Goal: Task Accomplishment & Management: Manage account settings

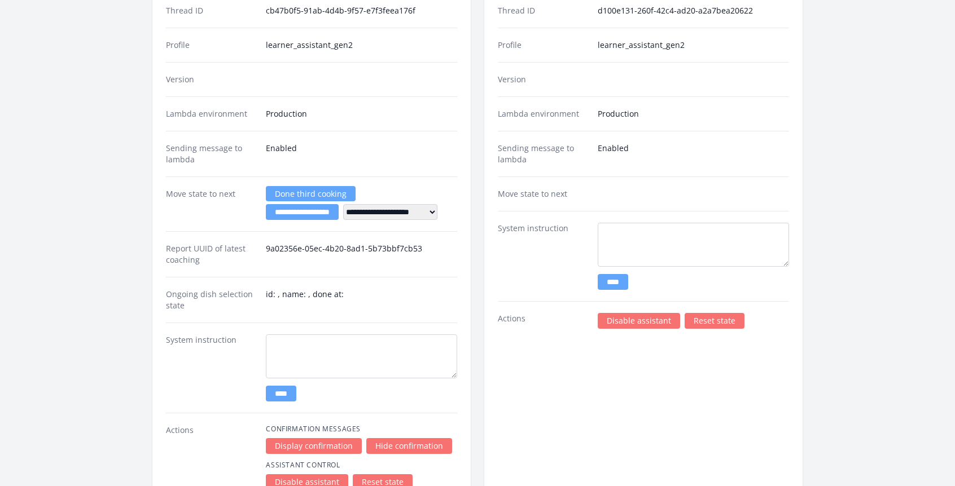
scroll to position [1440, 0]
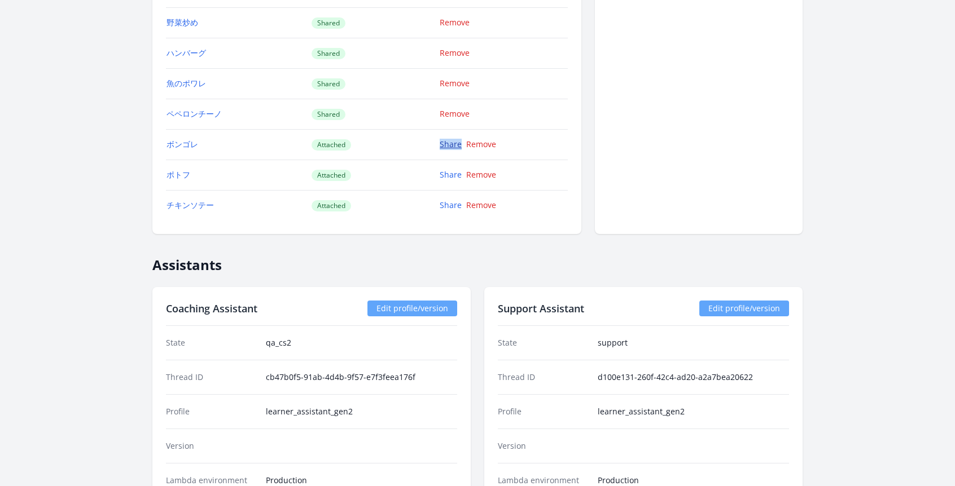
click at [453, 146] on link "Share" at bounding box center [450, 144] width 22 height 11
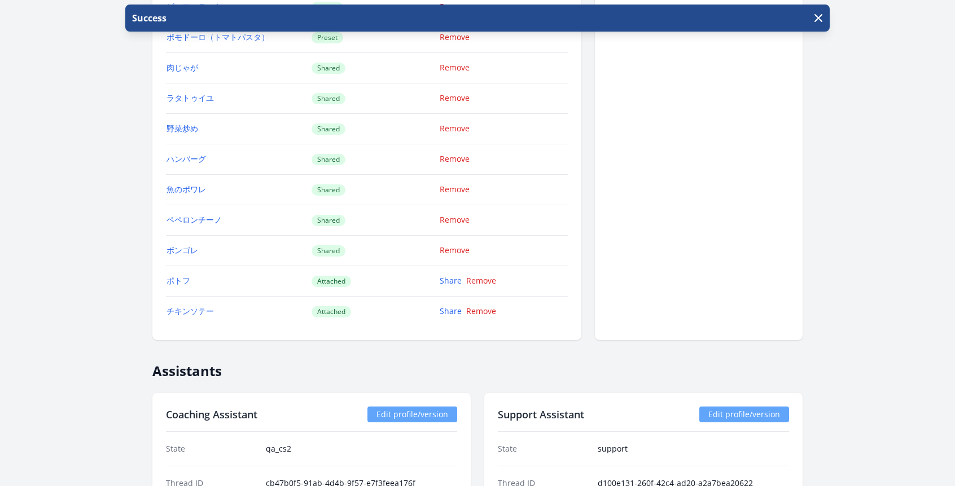
scroll to position [1338, 0]
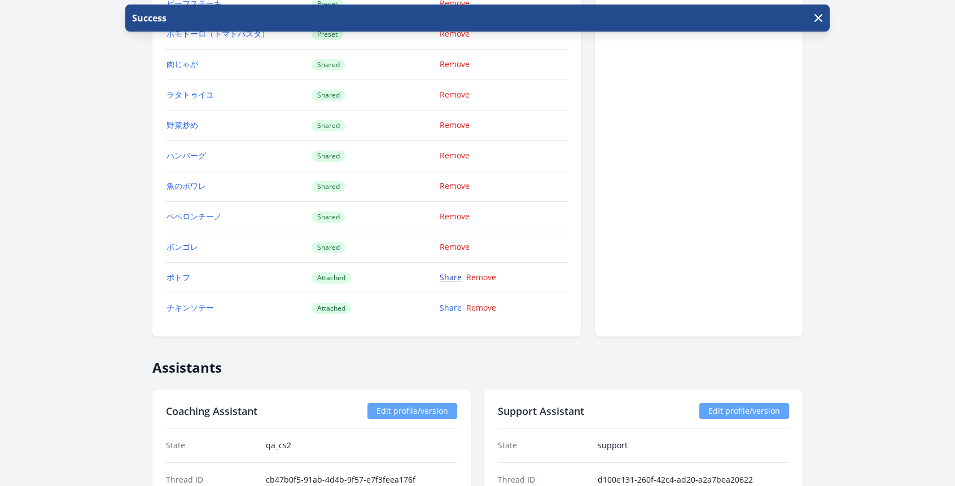
click at [447, 278] on link "Share" at bounding box center [450, 277] width 22 height 11
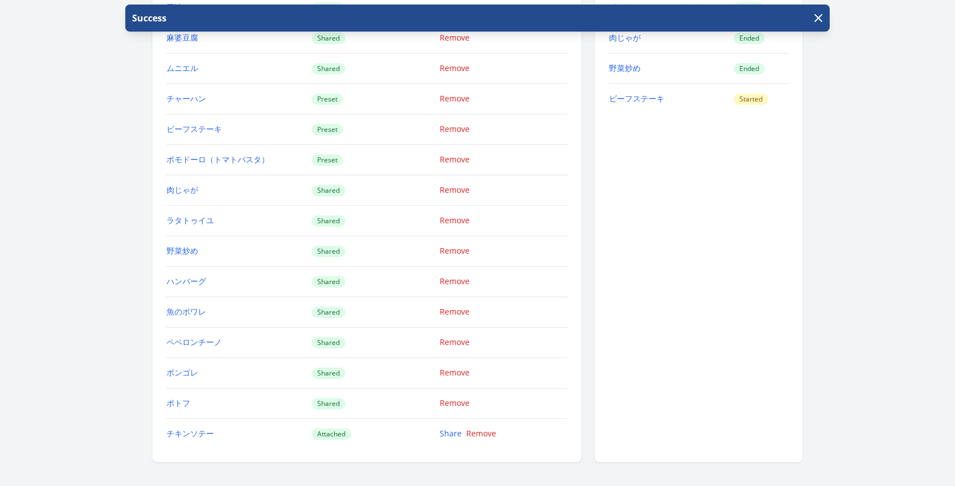
scroll to position [1362, 0]
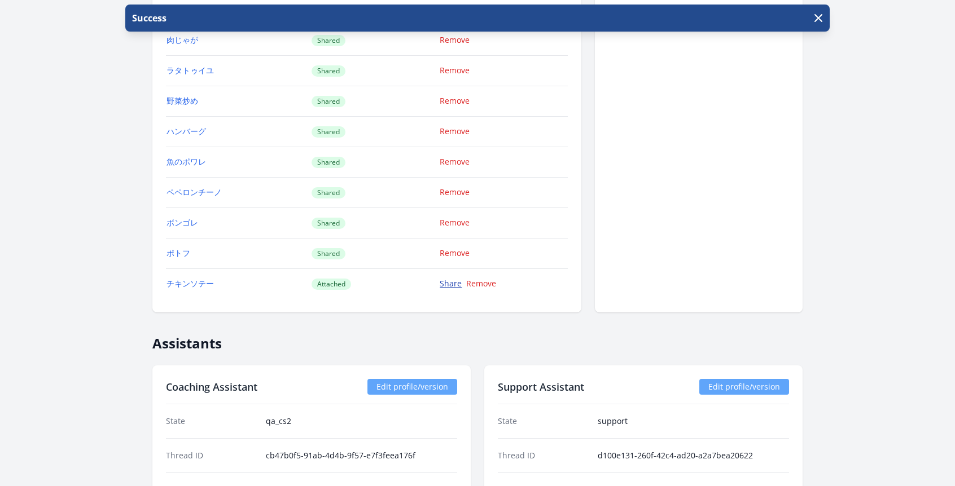
click at [449, 285] on link "Share" at bounding box center [450, 283] width 22 height 11
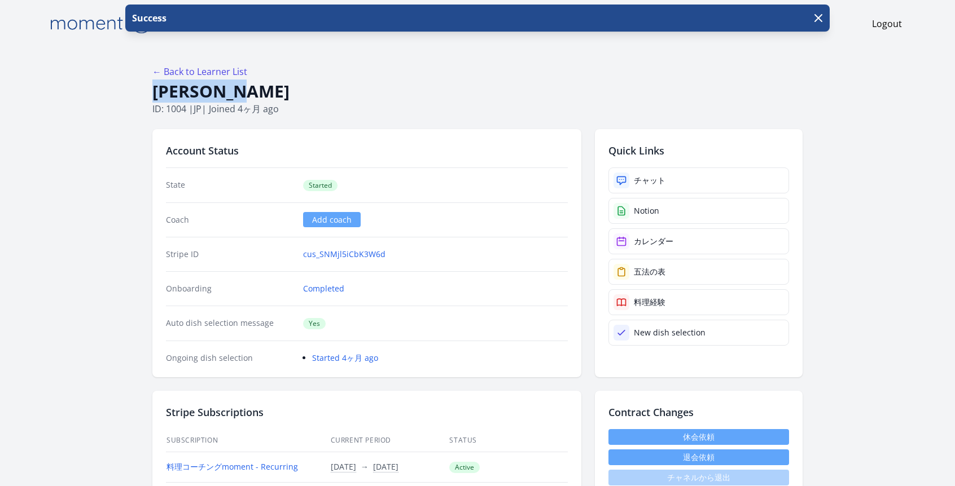
drag, startPoint x: 210, startPoint y: 95, endPoint x: 134, endPoint y: 96, distance: 75.6
copy h1 "Shinozaki"
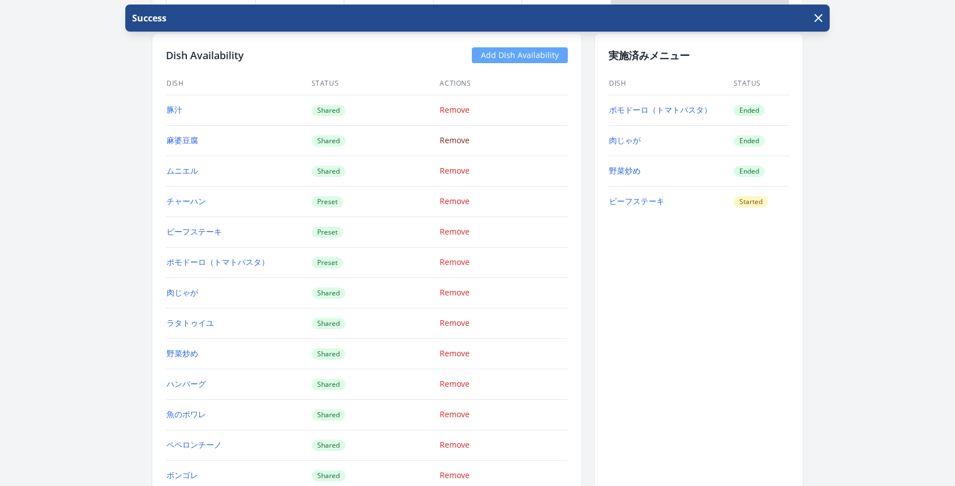
scroll to position [1098, 0]
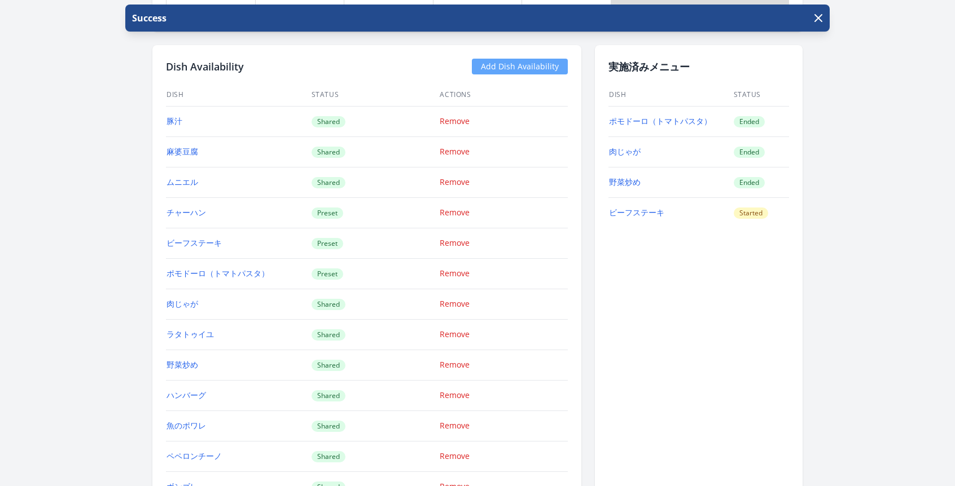
click at [511, 70] on link "Add Dish Availability" at bounding box center [520, 67] width 96 height 16
click at [506, 59] on link "Add Dish Availability" at bounding box center [520, 67] width 96 height 16
click at [493, 66] on link "Add Dish Availability" at bounding box center [520, 67] width 96 height 16
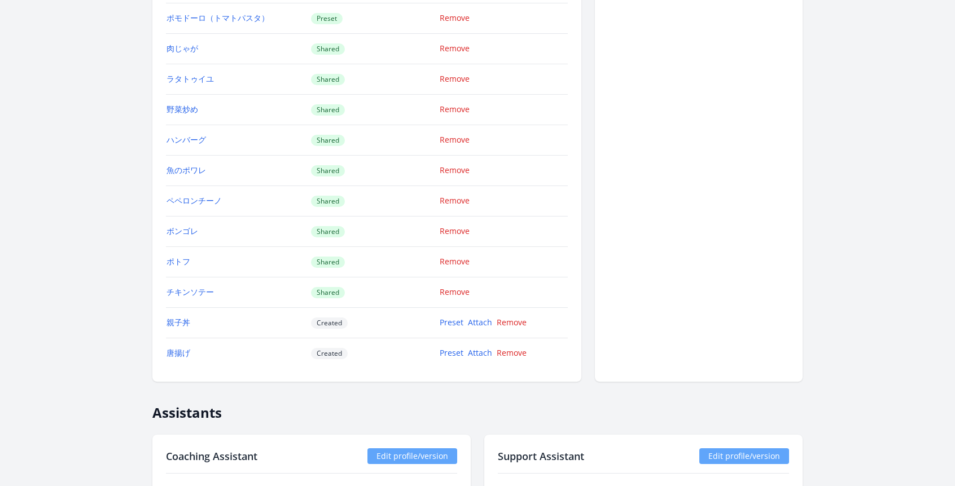
scroll to position [1355, 0]
click at [483, 321] on link "Attach" at bounding box center [480, 320] width 24 height 11
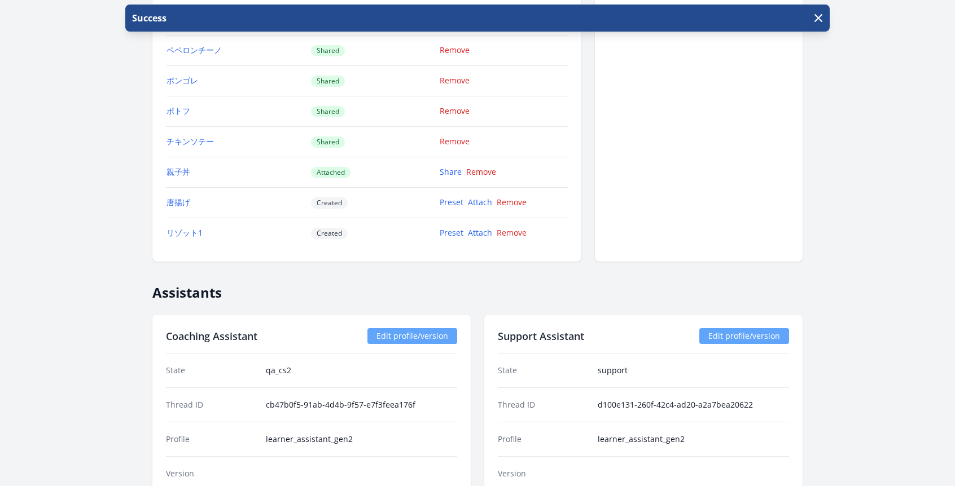
scroll to position [1505, 0]
click at [484, 205] on link "Attach" at bounding box center [480, 201] width 24 height 11
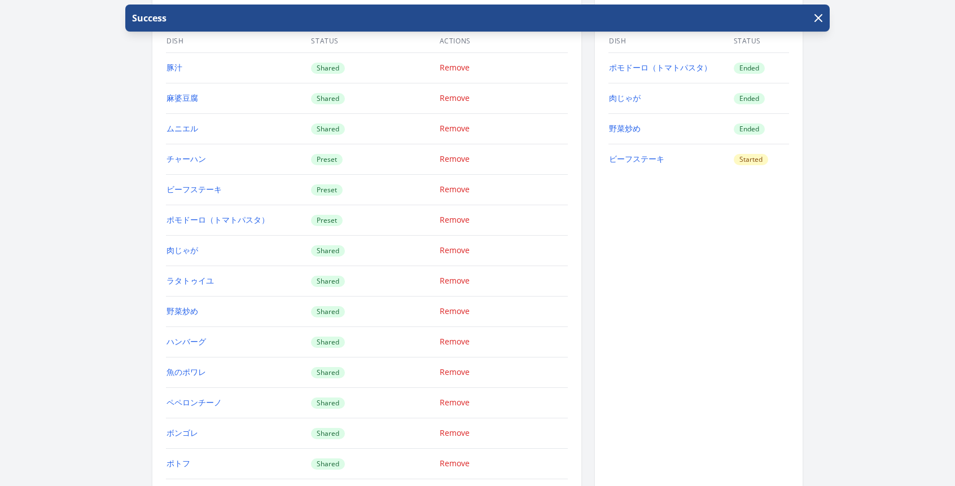
scroll to position [1383, 0]
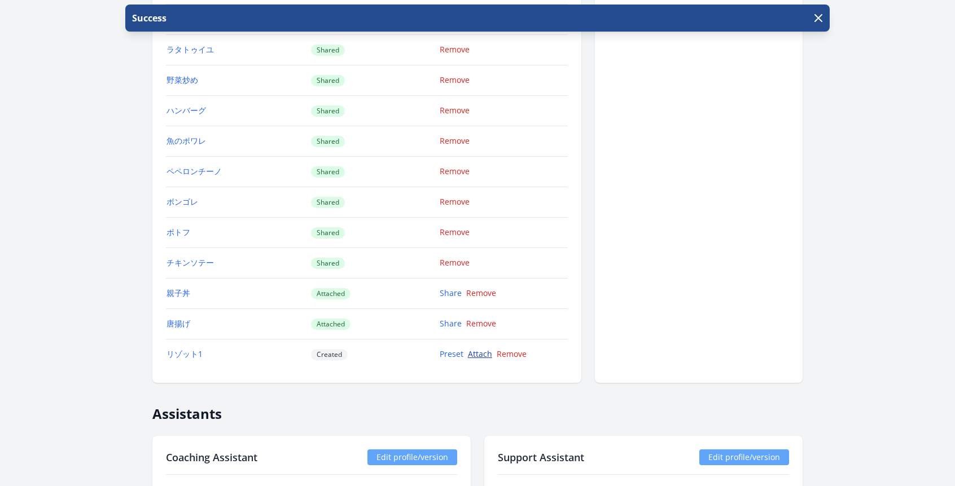
click at [481, 354] on link "Attach" at bounding box center [480, 354] width 24 height 11
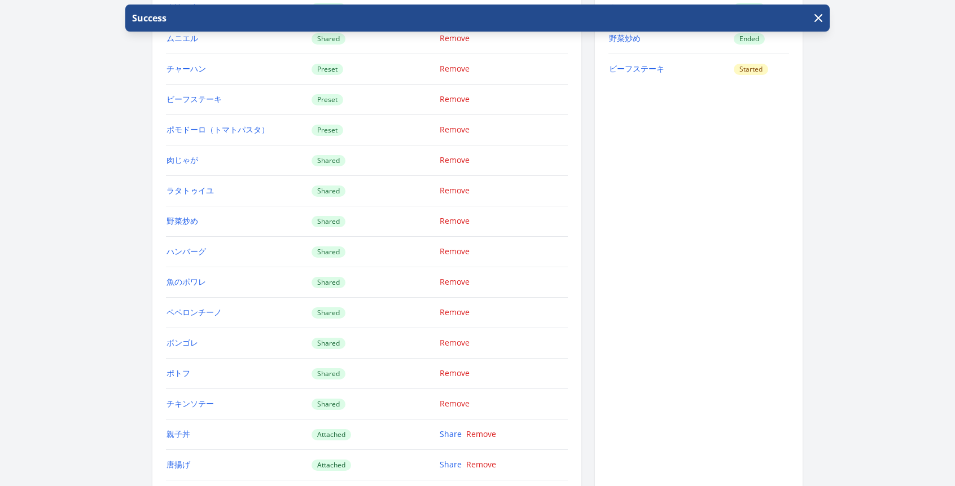
scroll to position [1263, 0]
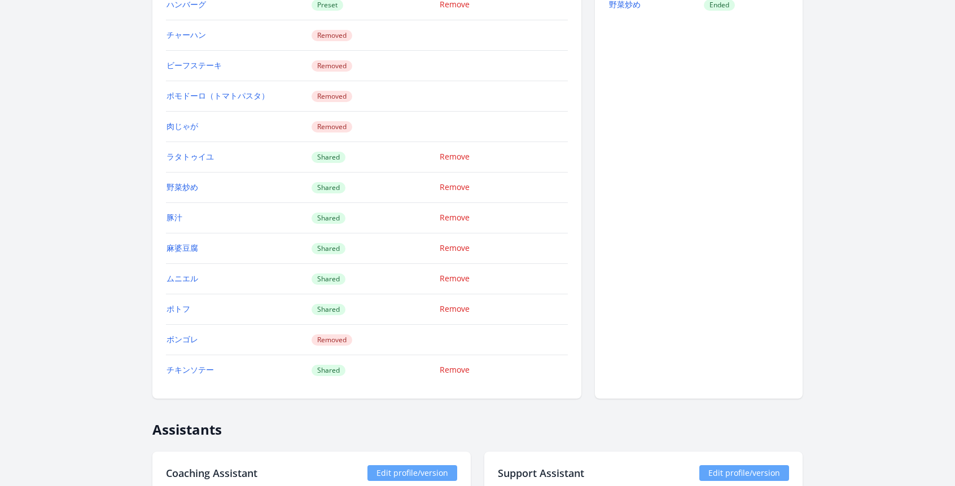
scroll to position [1140, 0]
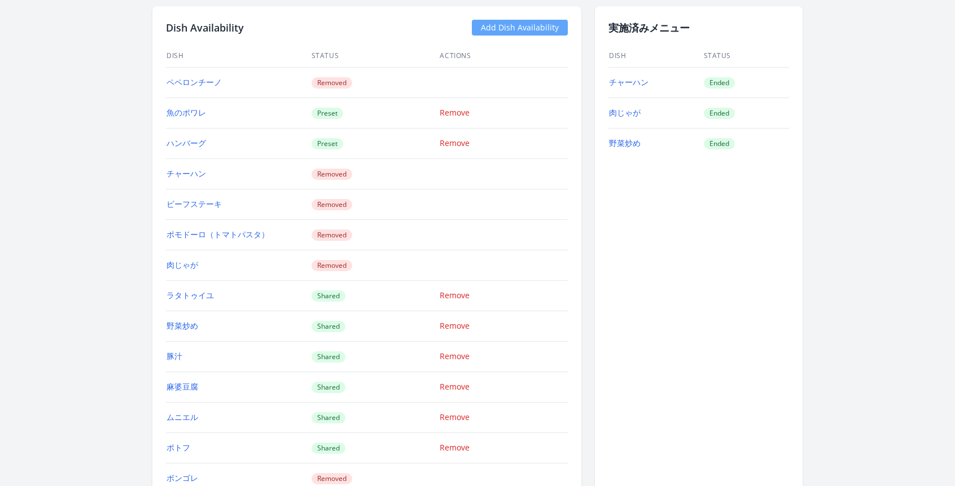
click at [556, 27] on link "Add Dish Availability" at bounding box center [520, 28] width 96 height 16
click at [538, 30] on link "Add Dish Availability" at bounding box center [520, 28] width 96 height 16
click at [533, 29] on link "Add Dish Availability" at bounding box center [520, 28] width 96 height 16
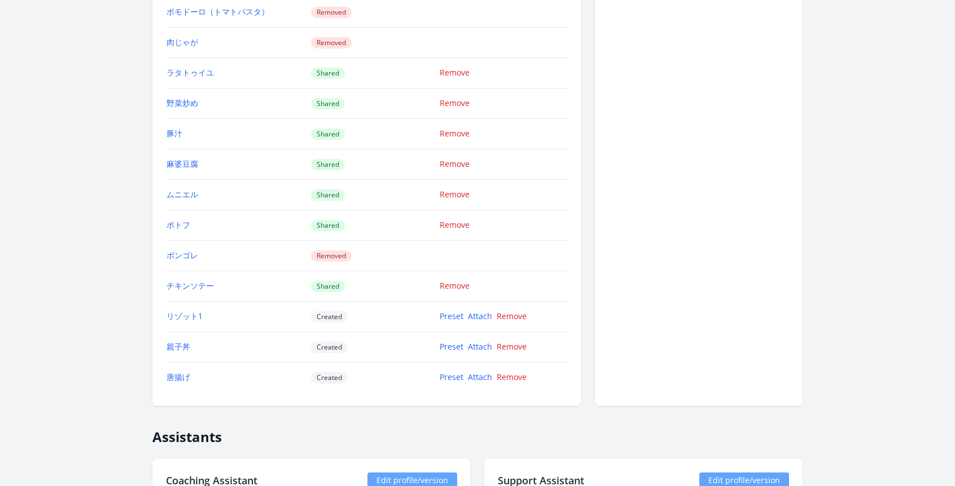
scroll to position [1377, 0]
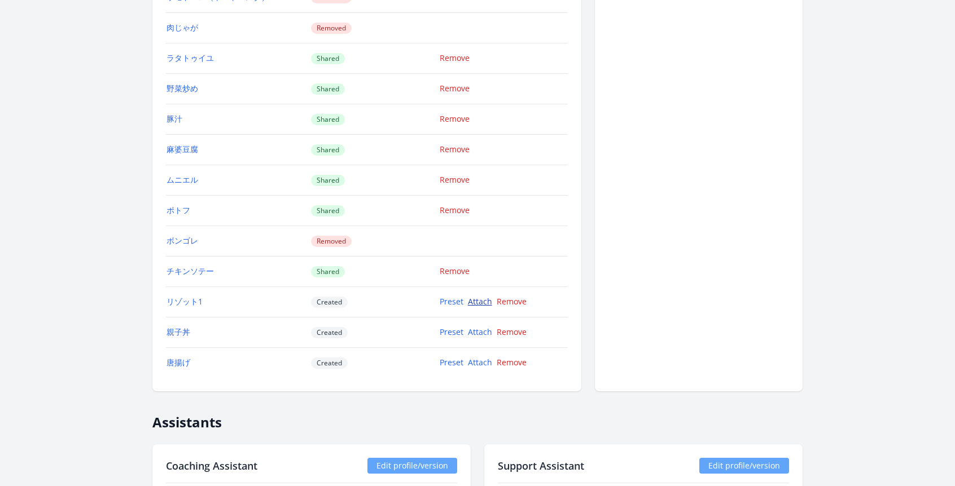
click at [475, 303] on link "Attach" at bounding box center [480, 301] width 24 height 11
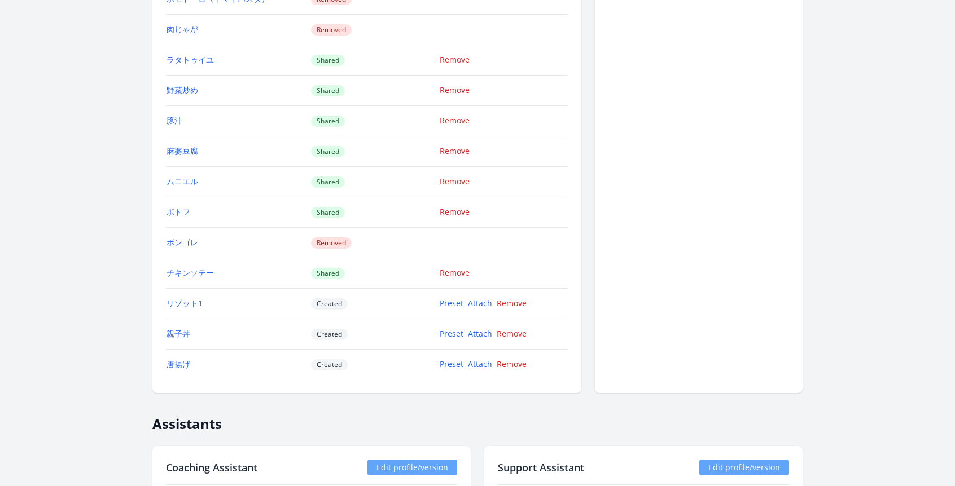
scroll to position [1375, 0]
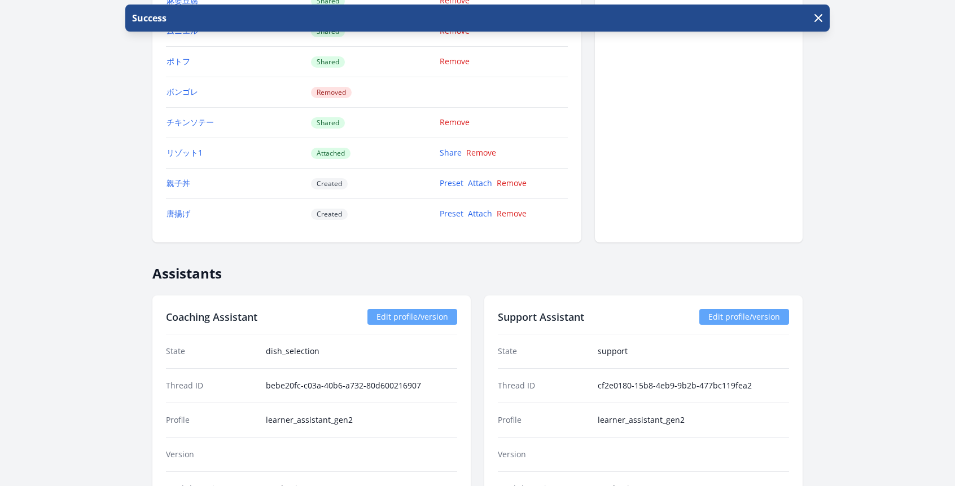
scroll to position [1579, 0]
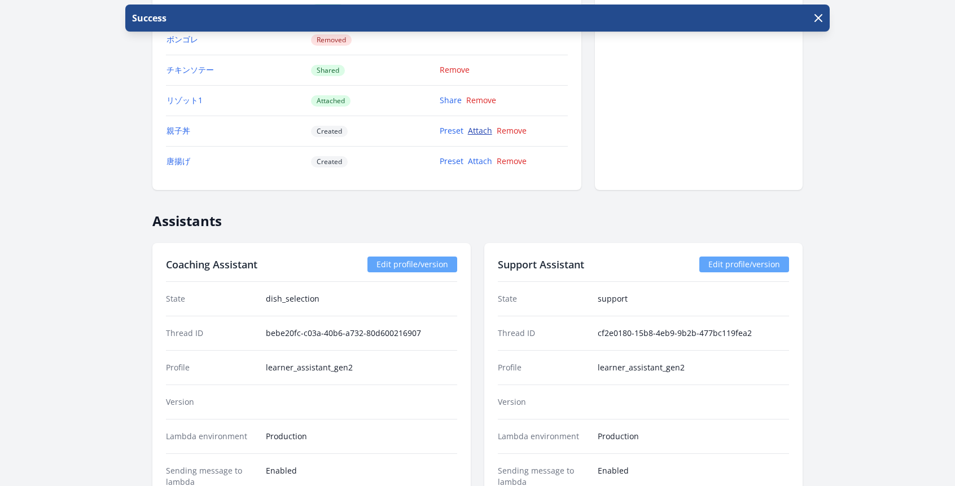
click at [484, 133] on link "Attach" at bounding box center [480, 130] width 24 height 11
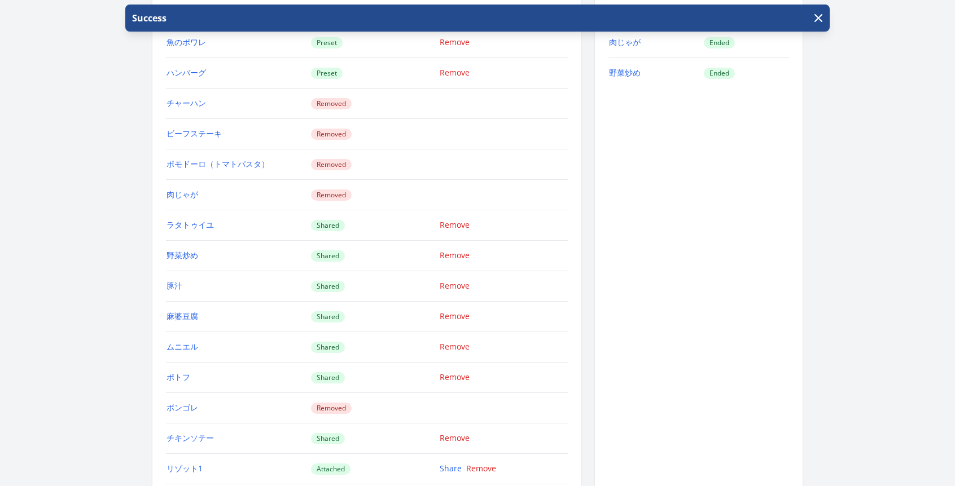
scroll to position [1593, 0]
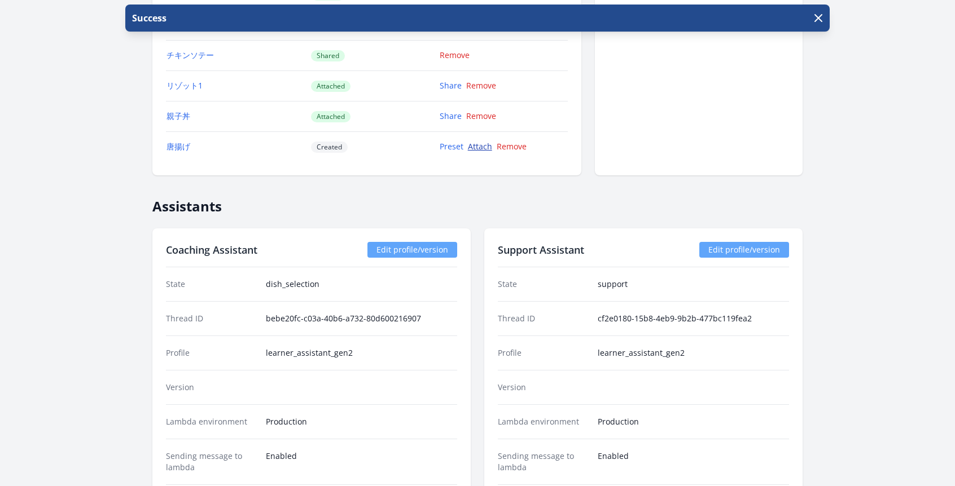
click at [479, 150] on link "Attach" at bounding box center [480, 146] width 24 height 11
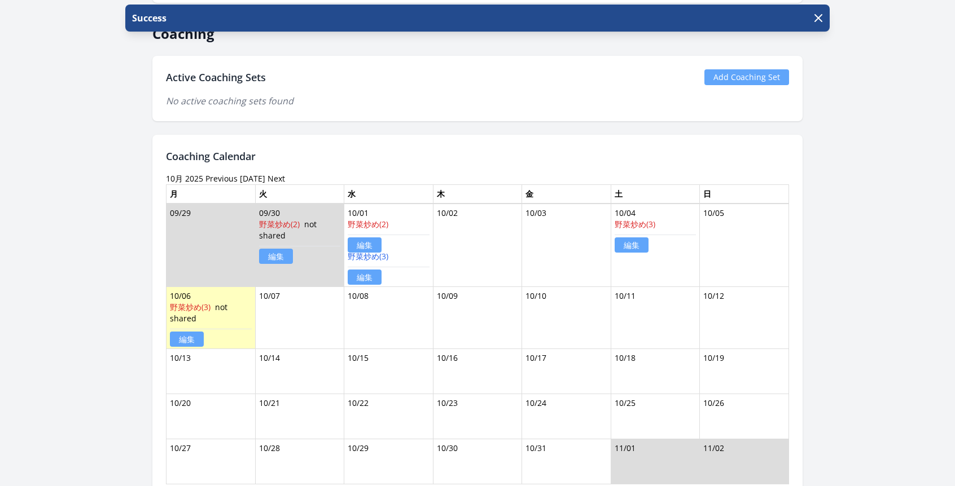
scroll to position [648, 0]
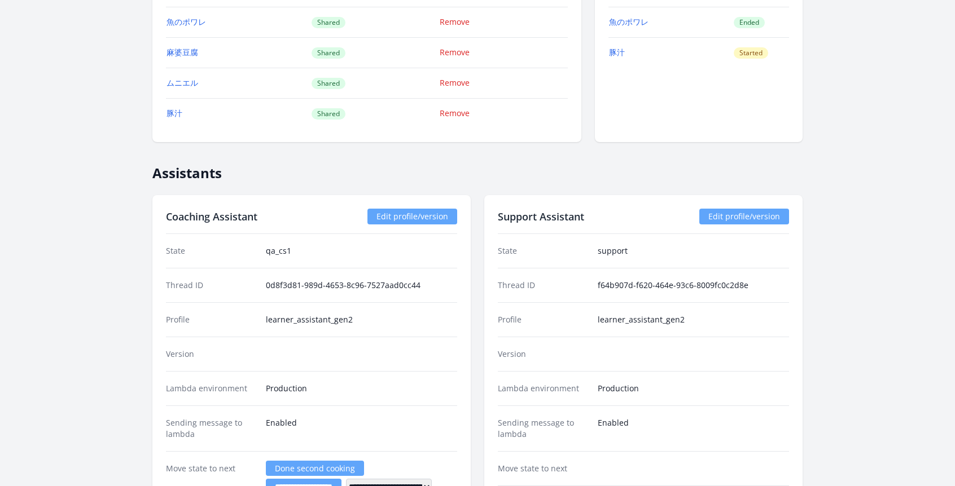
scroll to position [1633, 0]
